Goal: Task Accomplishment & Management: Complete application form

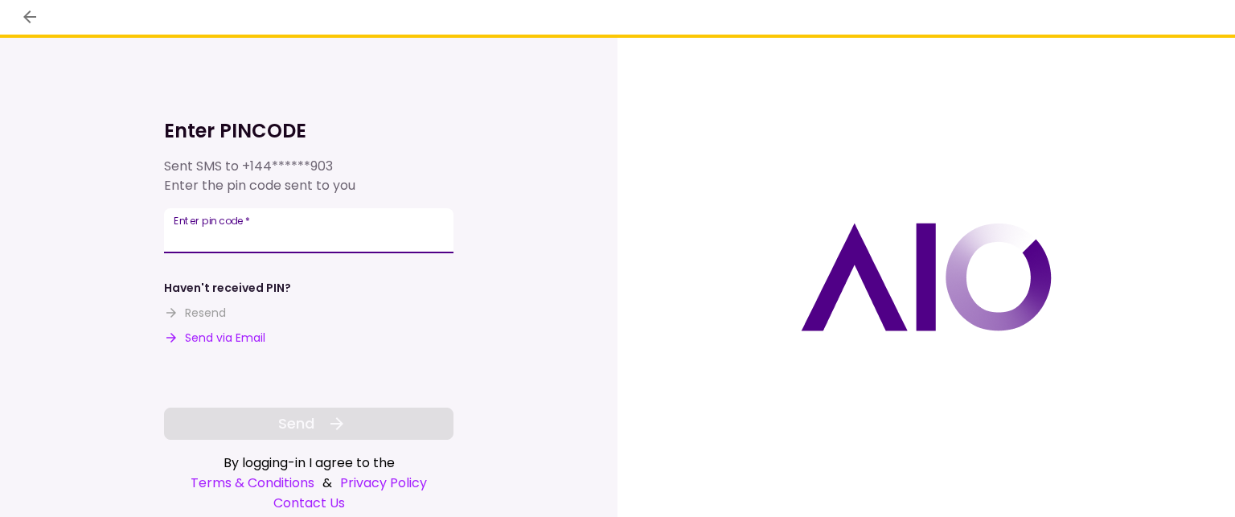
click at [196, 227] on div "Enter pin code   *" at bounding box center [308, 230] width 289 height 45
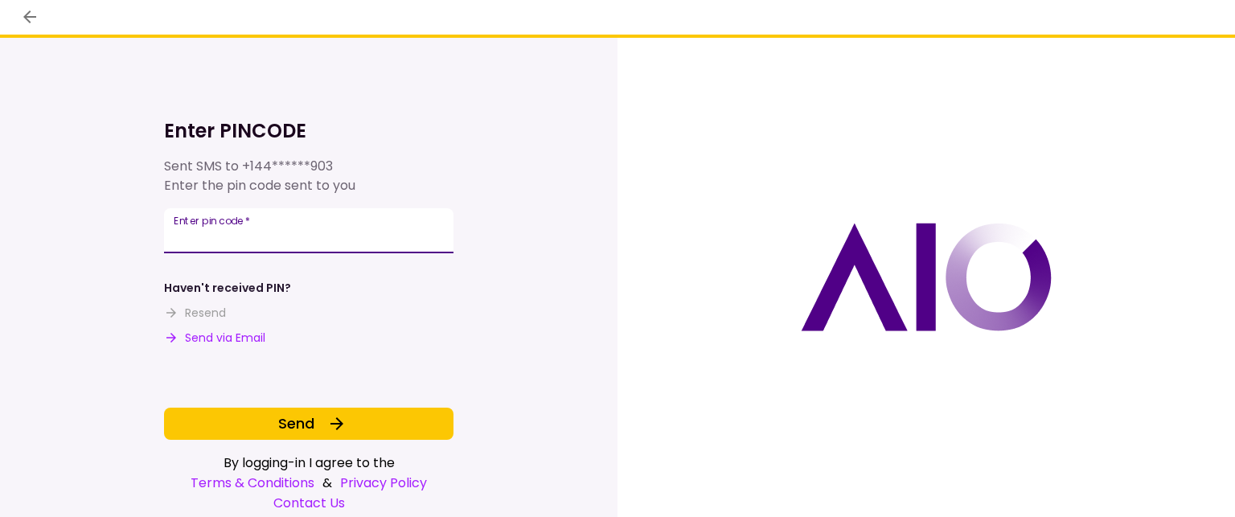
type input "******"
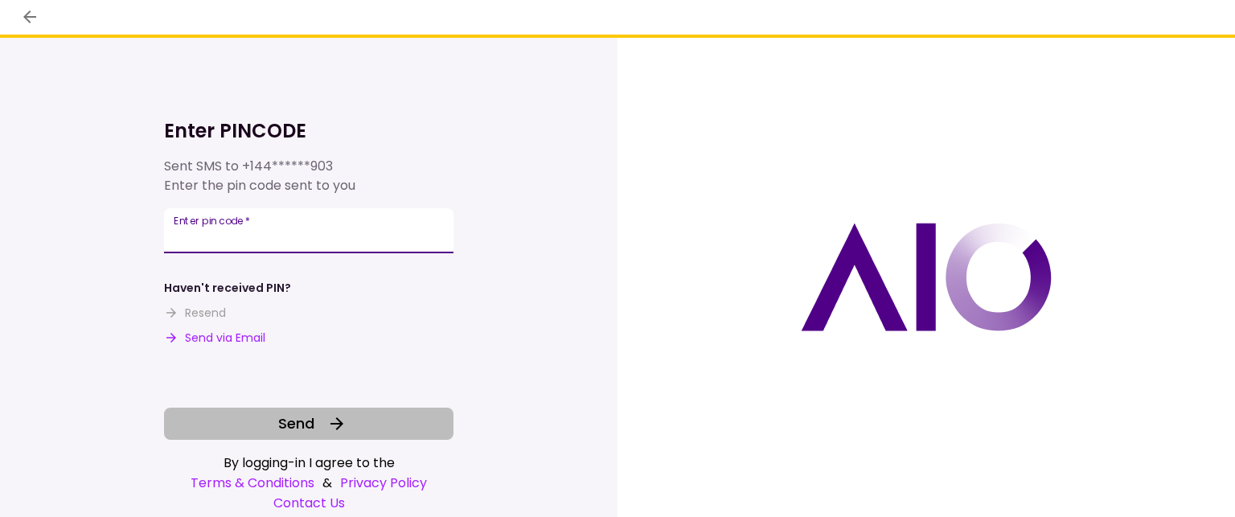
click at [305, 432] on span "Send" at bounding box center [296, 423] width 36 height 22
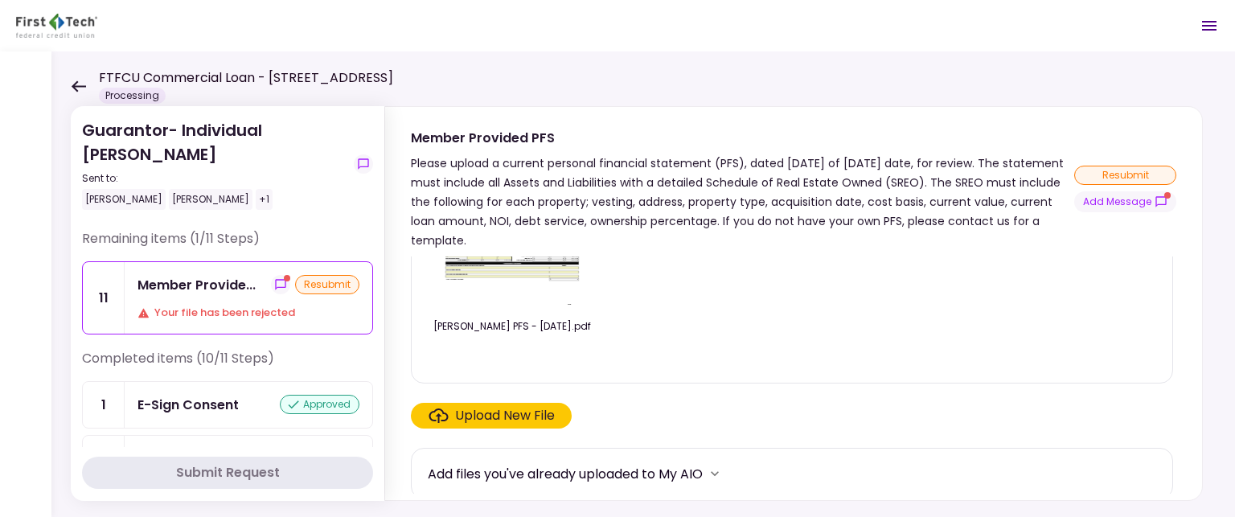
scroll to position [148, 0]
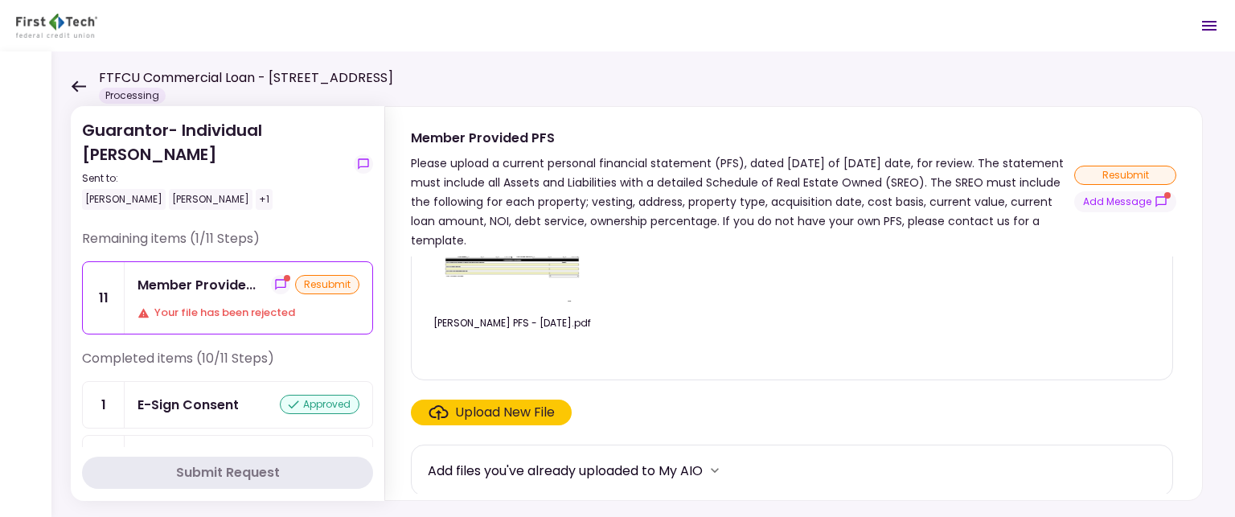
click at [493, 408] on div "Upload New File" at bounding box center [505, 412] width 100 height 19
click at [0, 0] on input "Upload New File" at bounding box center [0, 0] width 0 height 0
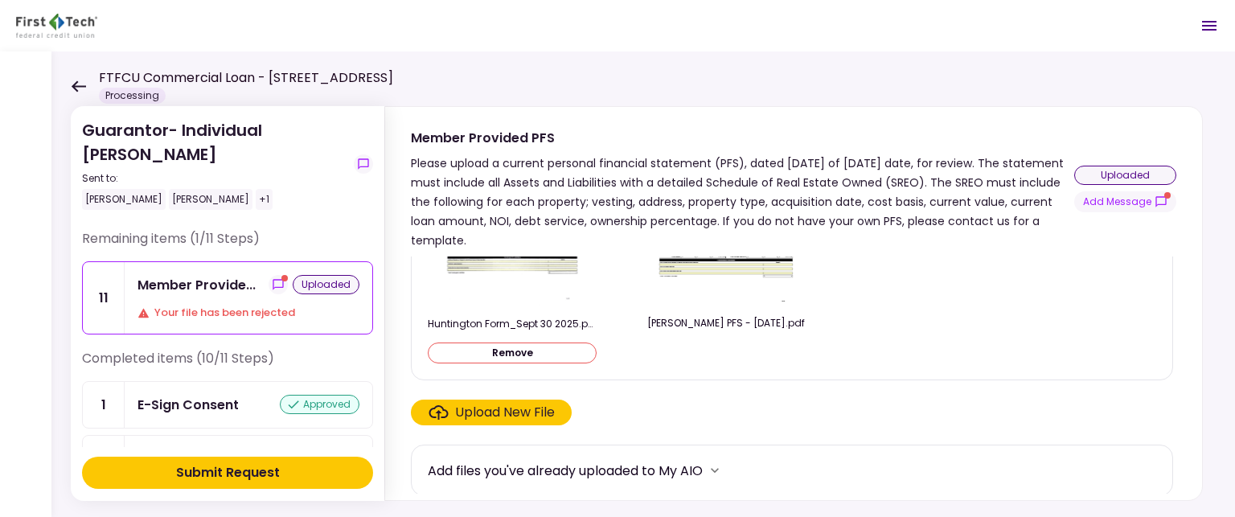
click at [492, 414] on div "Upload New File" at bounding box center [505, 412] width 100 height 19
click at [0, 0] on input "Upload New File" at bounding box center [0, 0] width 0 height 0
click at [228, 464] on div "Submit Request" at bounding box center [228, 472] width 104 height 19
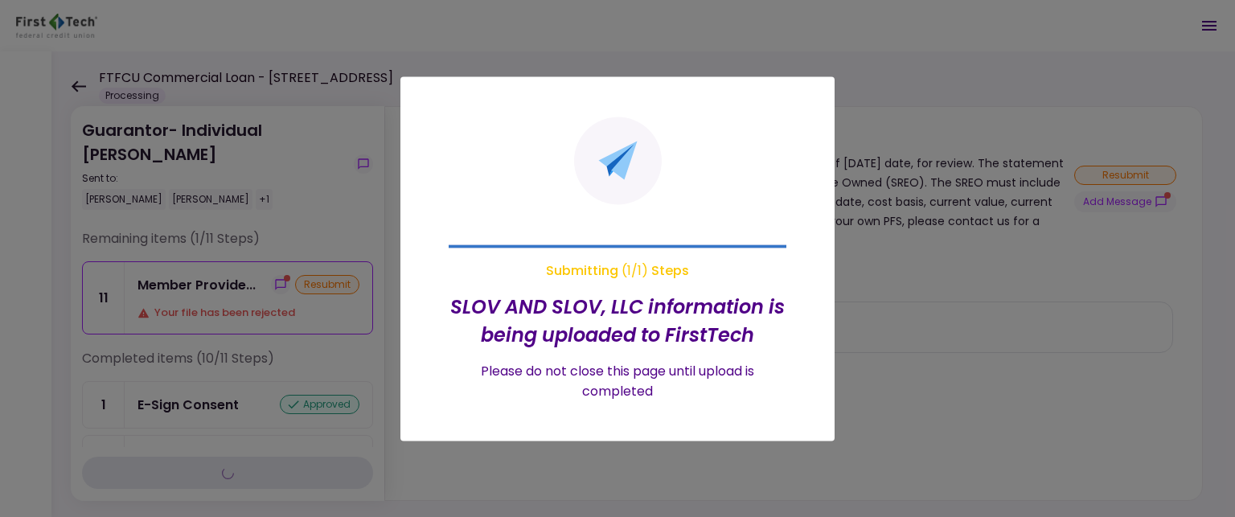
scroll to position [0, 0]
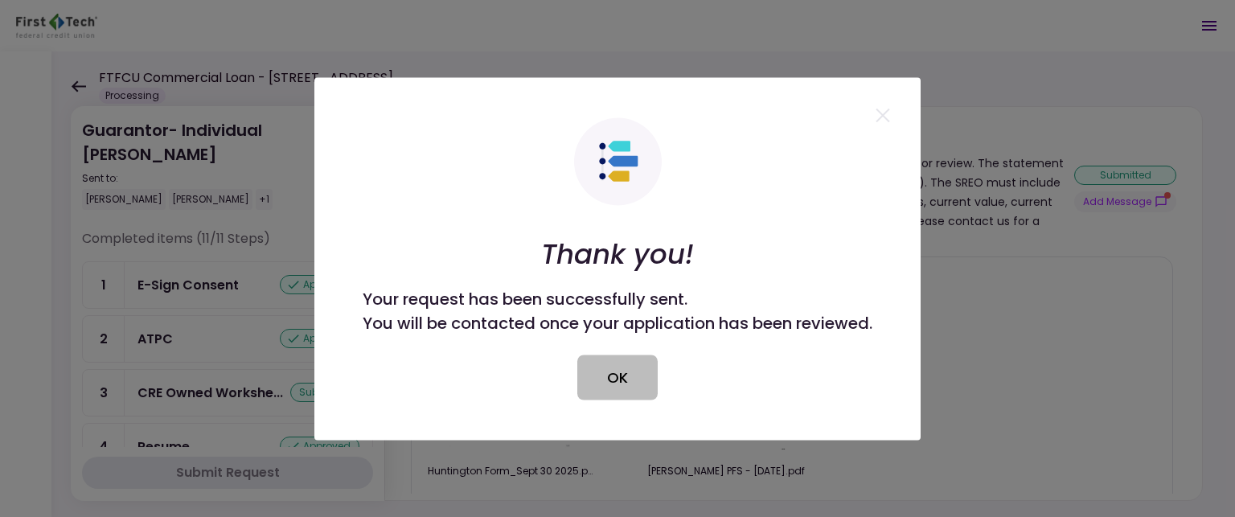
click at [614, 393] on button "OK" at bounding box center [617, 376] width 80 height 45
